Goal: Task Accomplishment & Management: Manage account settings

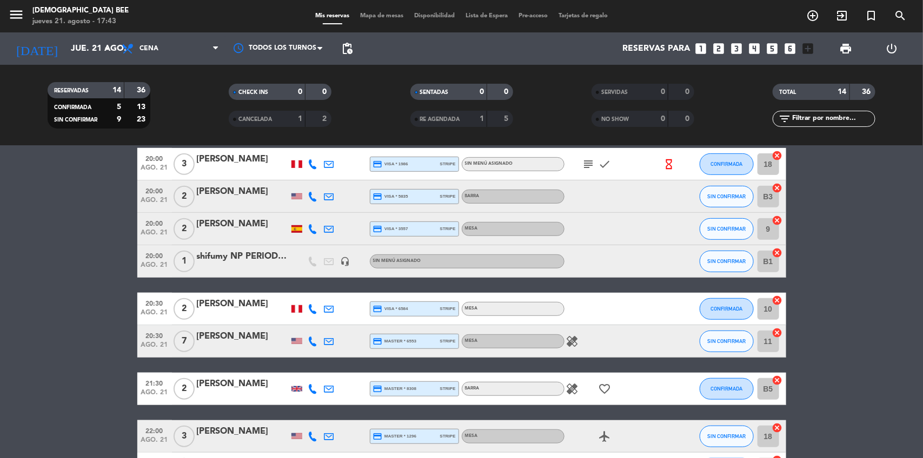
scroll to position [338, 0]
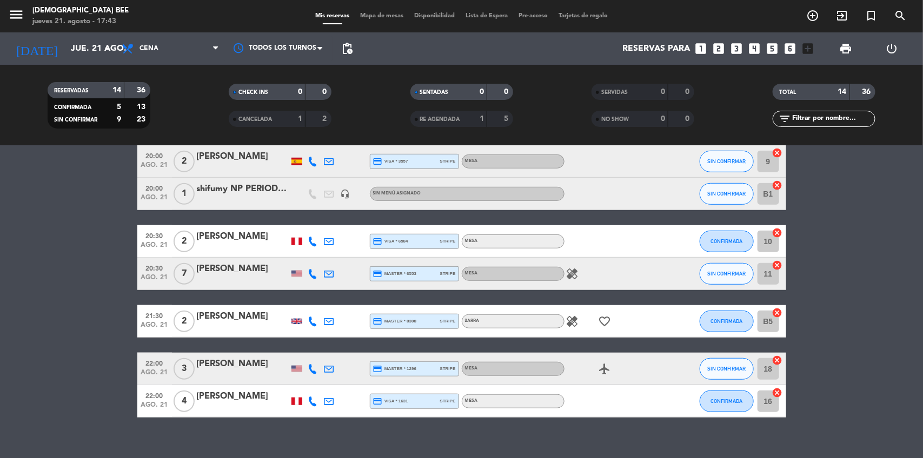
drag, startPoint x: 365, startPoint y: 11, endPoint x: 364, endPoint y: 17, distance: 6.2
click at [364, 17] on div "Mis reservas Mapa de mesas Disponibilidad Lista de Espera Pre-acceso Tarjetas d…" at bounding box center [461, 16] width 303 height 10
click at [364, 17] on span "Mapa de mesas" at bounding box center [382, 16] width 54 height 6
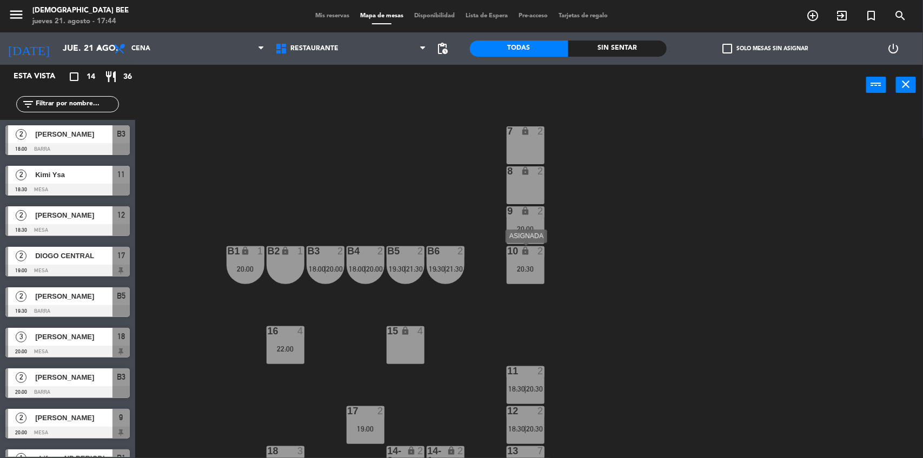
click at [518, 263] on div "10 lock 2 20:30" at bounding box center [525, 265] width 38 height 38
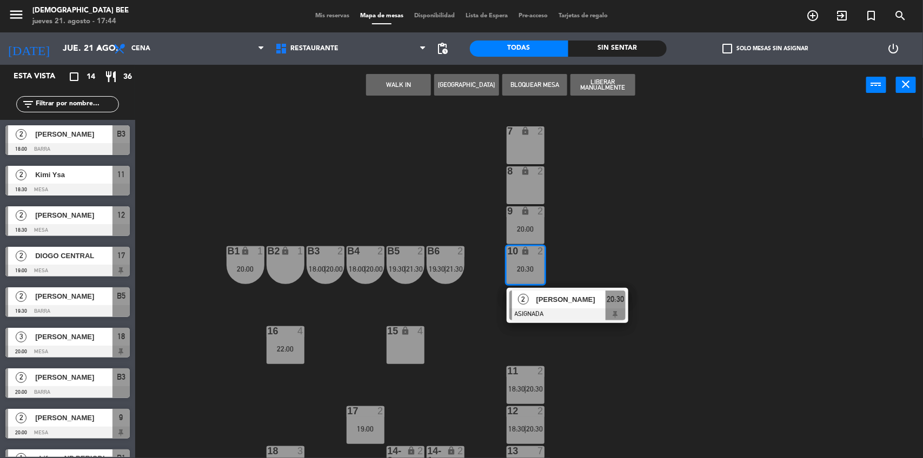
drag, startPoint x: 684, startPoint y: 186, endPoint x: 684, endPoint y: 195, distance: 8.6
click at [684, 187] on div "7 lock 2 8 lock 2 9 lock 2 20:00 B1 lock 1 20:00 B2 lock 1 B3 2 18:00 | 20:00 B…" at bounding box center [533, 283] width 778 height 353
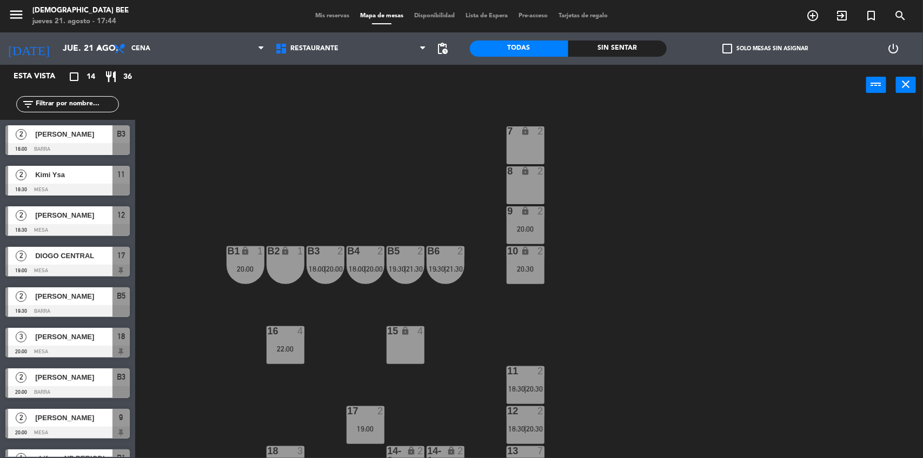
scroll to position [23, 0]
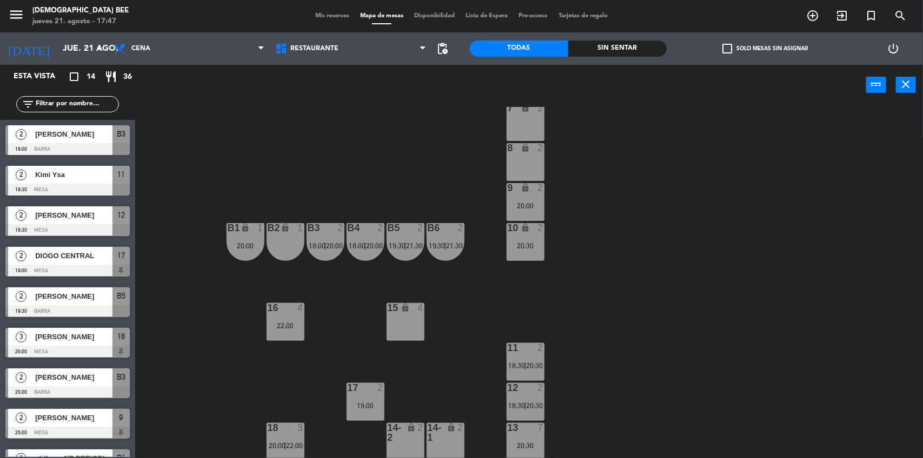
click at [310, 14] on span "Mis reservas" at bounding box center [332, 16] width 45 height 6
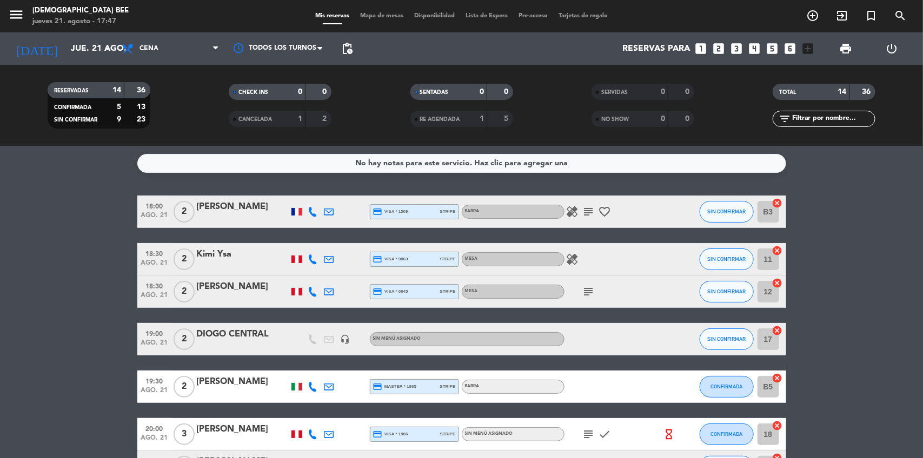
click at [566, 212] on icon "healing" at bounding box center [572, 211] width 13 height 13
click at [372, 12] on div "Mis reservas Mapa de mesas Disponibilidad Lista de Espera Pre-acceso Tarjetas d…" at bounding box center [461, 16] width 303 height 10
click at [372, 15] on span "Mapa de mesas" at bounding box center [382, 16] width 54 height 6
